Goal: Check status

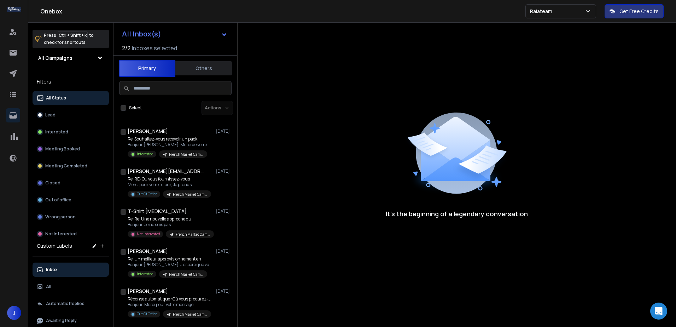
click at [75, 94] on button "All Status" at bounding box center [71, 98] width 76 height 14
